Goal: Task Accomplishment & Management: Manage account settings

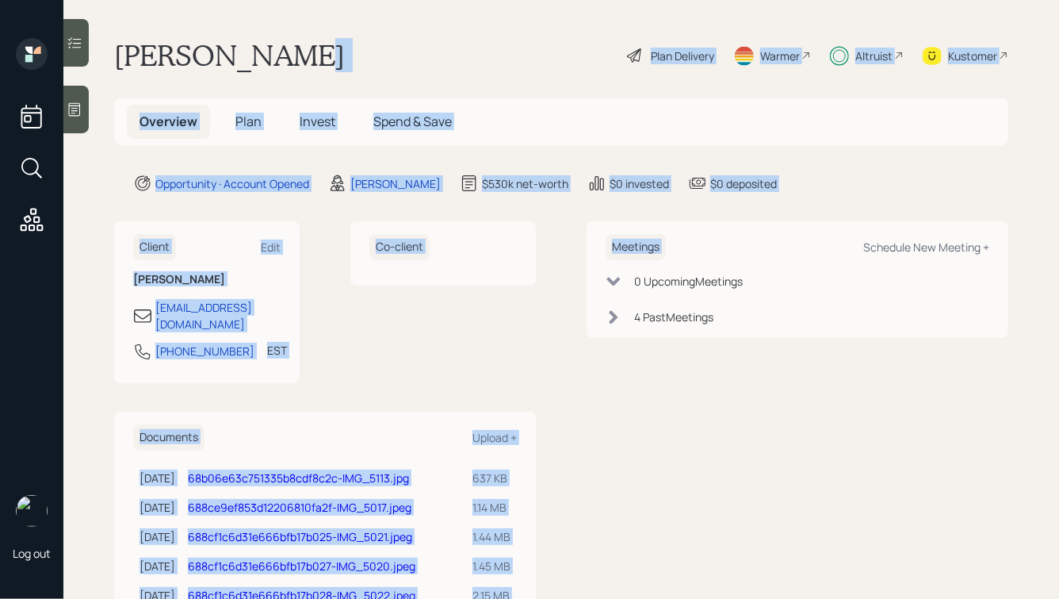
drag, startPoint x: 794, startPoint y: 197, endPoint x: 383, endPoint y: 33, distance: 442.6
click at [384, 33] on main "Joann Negrin Plan Delivery Warmer Altruist Kustomer Overview Plan Invest Spend …" at bounding box center [561, 299] width 996 height 599
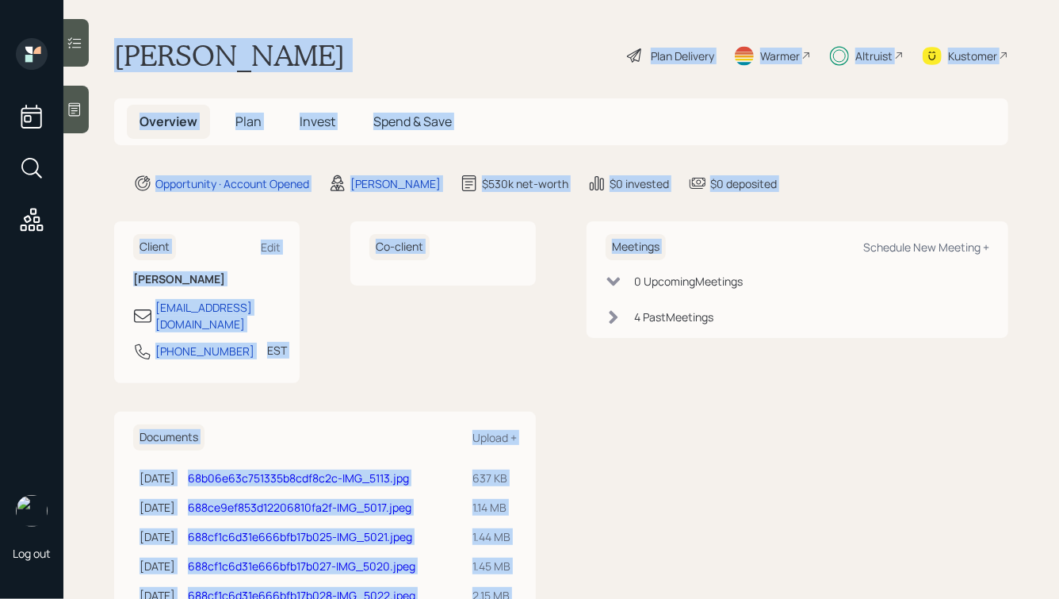
click at [371, 45] on div "Joann Negrin Plan Delivery Warmer Altruist Kustomer" at bounding box center [561, 55] width 894 height 35
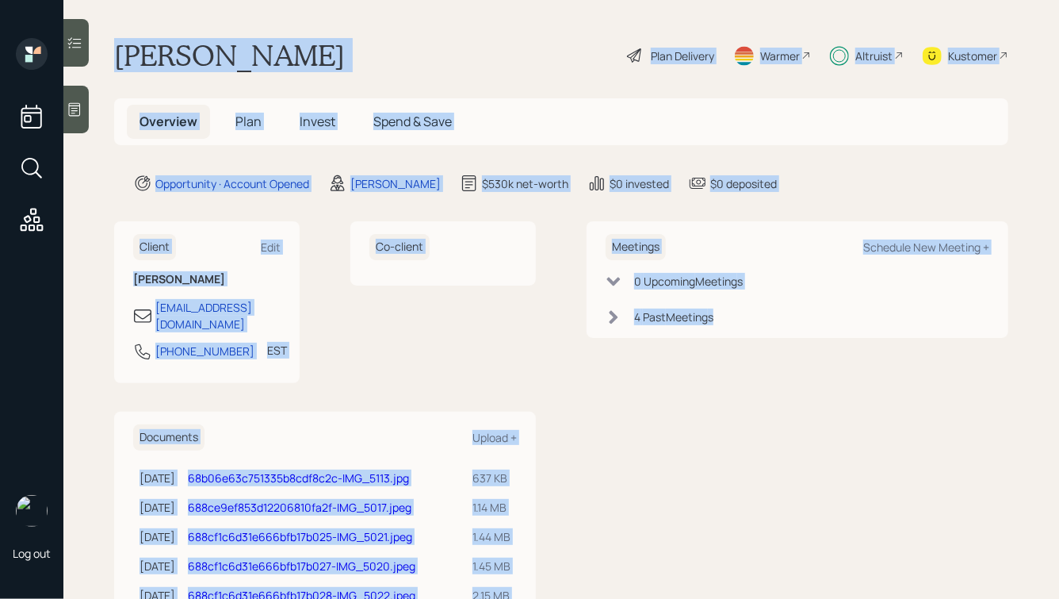
drag, startPoint x: 108, startPoint y: 37, endPoint x: 626, endPoint y: 535, distance: 718.8
click at [626, 535] on main "Joann Negrin Plan Delivery Warmer Altruist Kustomer Overview Plan Invest Spend …" at bounding box center [561, 299] width 996 height 599
click at [626, 535] on div "Meetings Schedule New Meeting + 0 Upcoming Meeting s 4 Past Meeting s" at bounding box center [798, 421] width 422 height 400
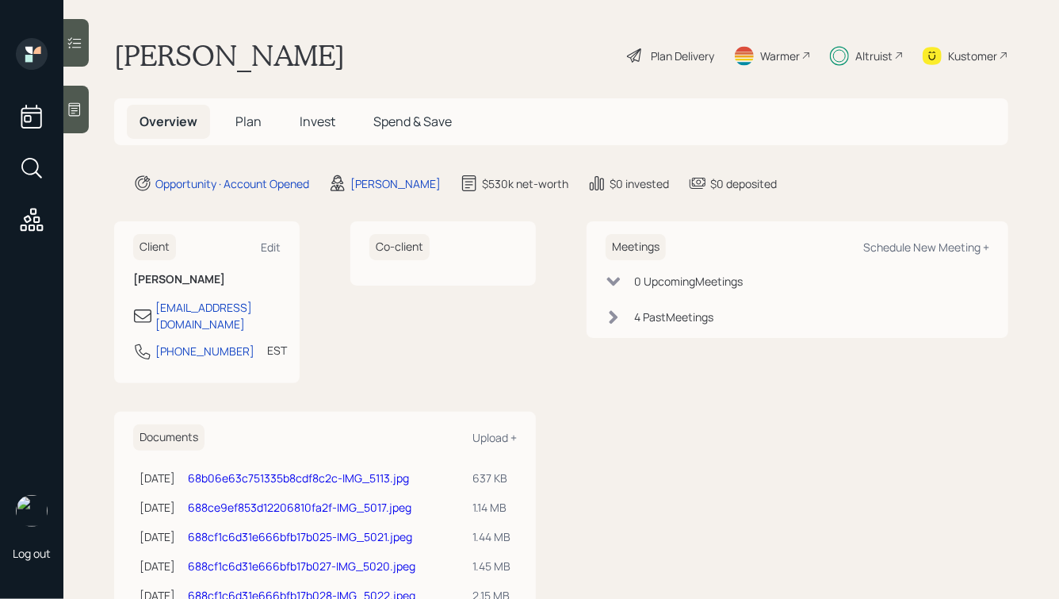
click at [242, 119] on span "Plan" at bounding box center [248, 121] width 26 height 17
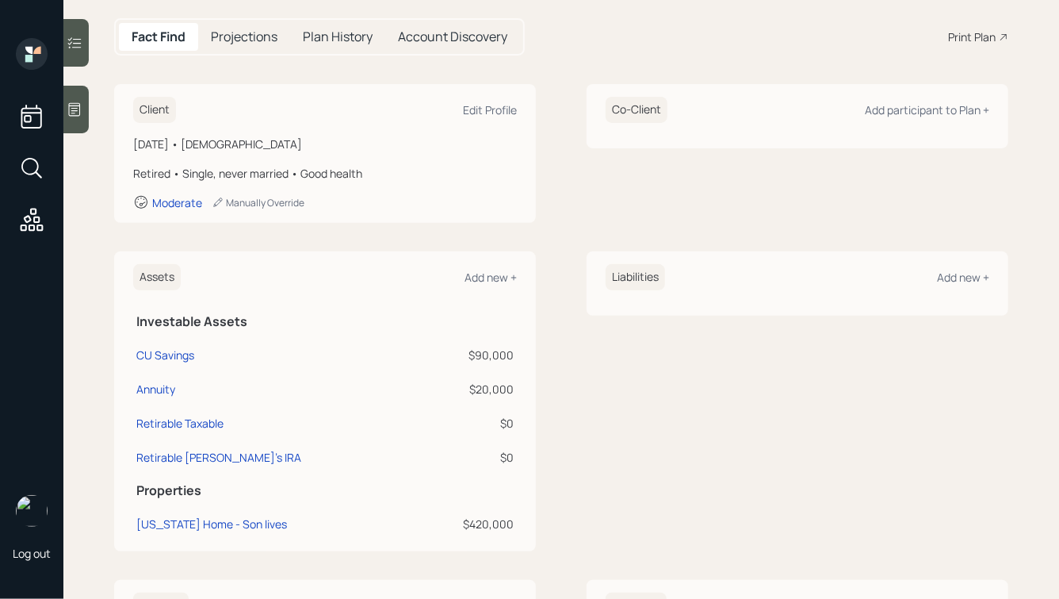
scroll to position [159, 0]
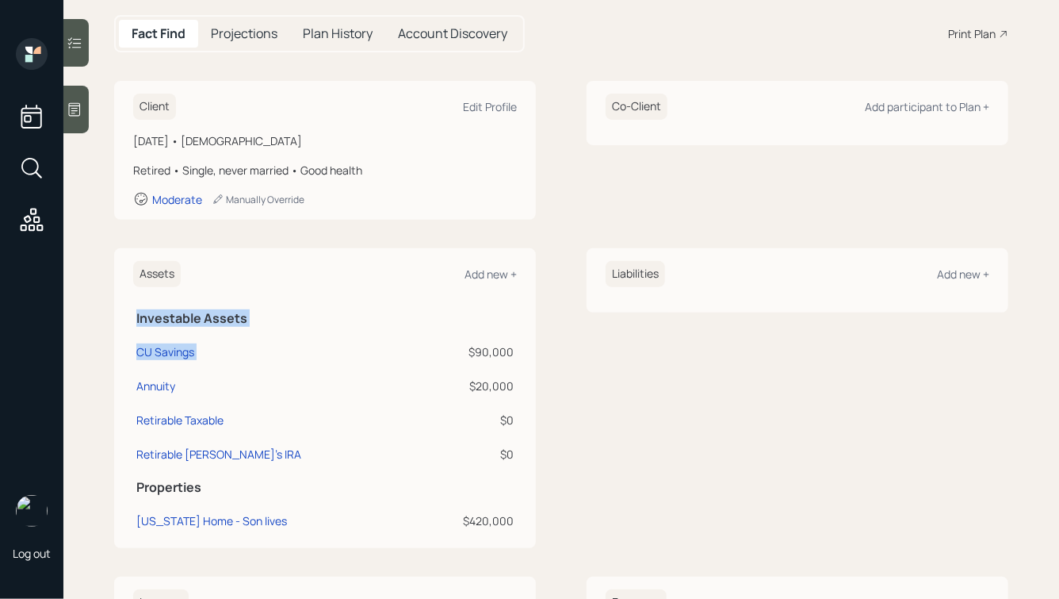
drag, startPoint x: 522, startPoint y: 385, endPoint x: 439, endPoint y: 347, distance: 90.8
click at [440, 347] on div "Assets Add new + Investable Assets CU Savings $90,000 Annuity $20,000 Retirable…" at bounding box center [325, 398] width 422 height 300
click at [439, 347] on div "$90,000" at bounding box center [469, 351] width 90 height 17
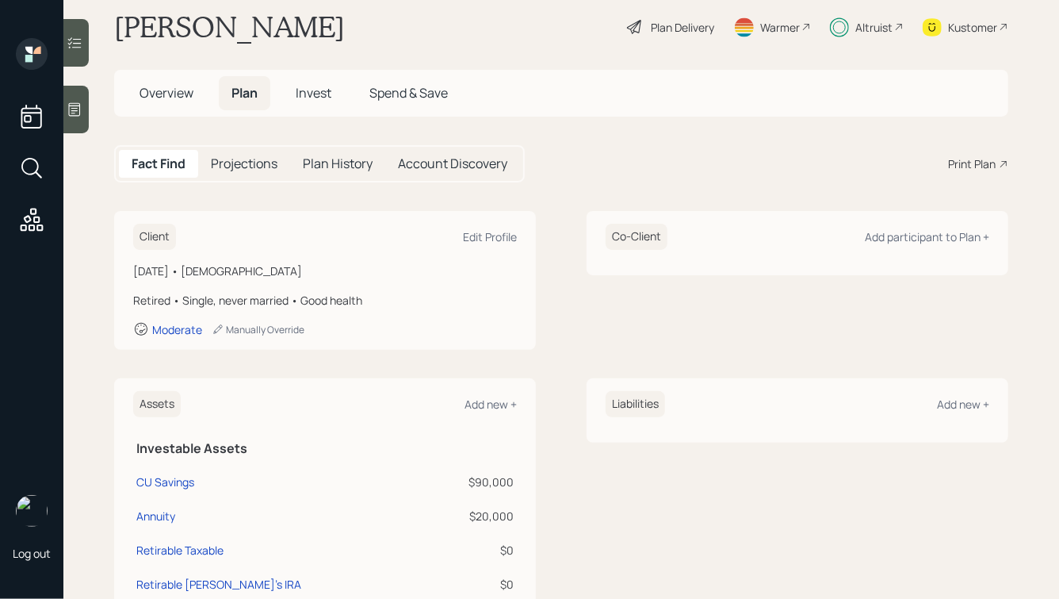
scroll to position [0, 0]
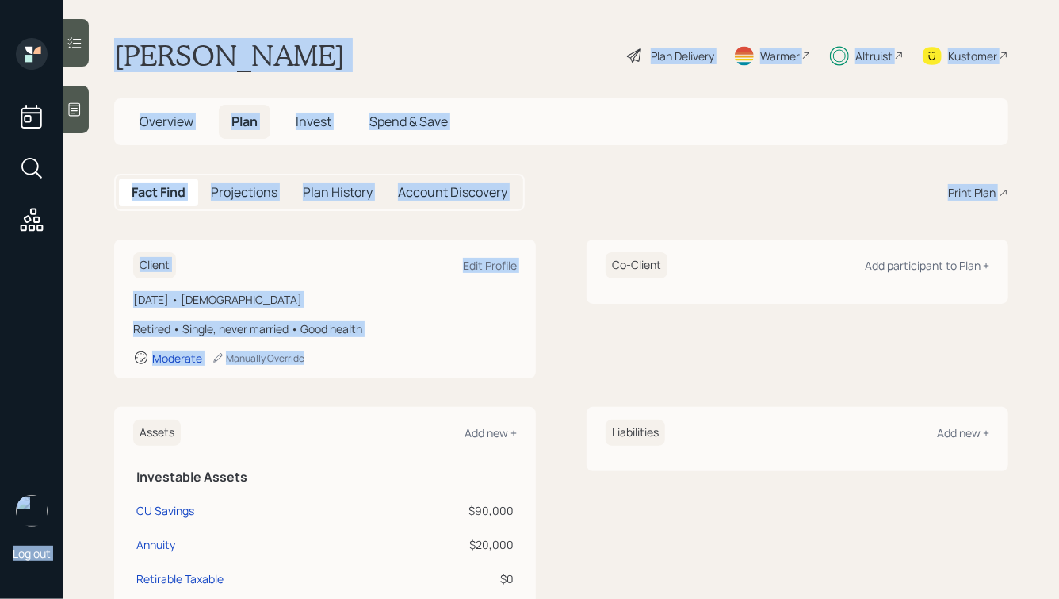
drag, startPoint x: 331, startPoint y: 365, endPoint x: 47, endPoint y: -28, distance: 484.7
click at [47, 0] on html "Log out Joann Negrin Plan Delivery Warmer Altruist Kustomer Overview Plan Inves…" at bounding box center [529, 299] width 1059 height 599
click at [187, 10] on main "Joann Negrin Plan Delivery Warmer Altruist Kustomer Overview Plan Invest Spend …" at bounding box center [561, 299] width 996 height 599
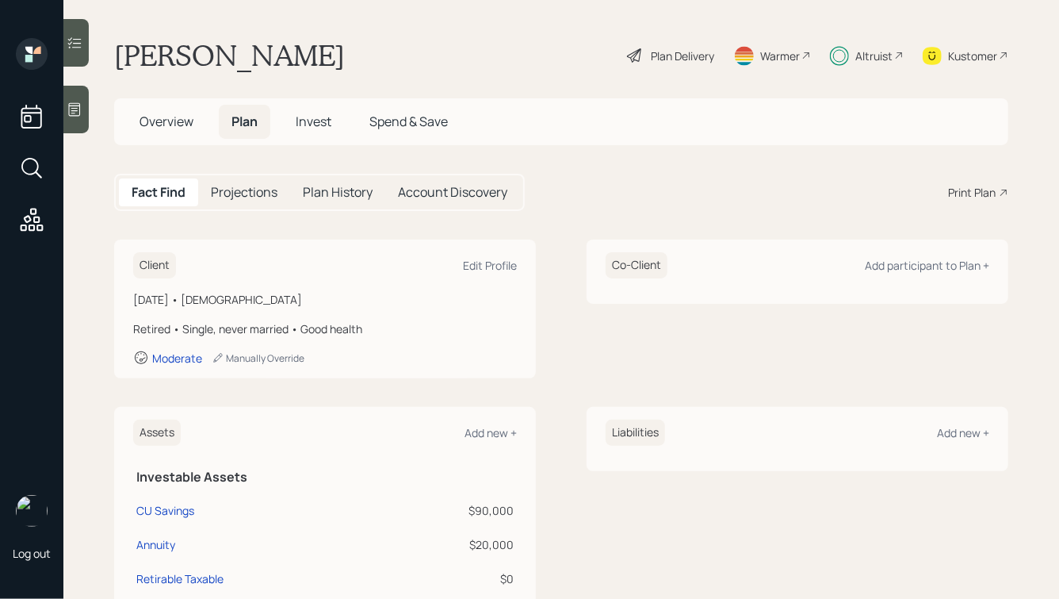
click at [147, 118] on span "Overview" at bounding box center [167, 121] width 54 height 17
